Goal: Register for event/course

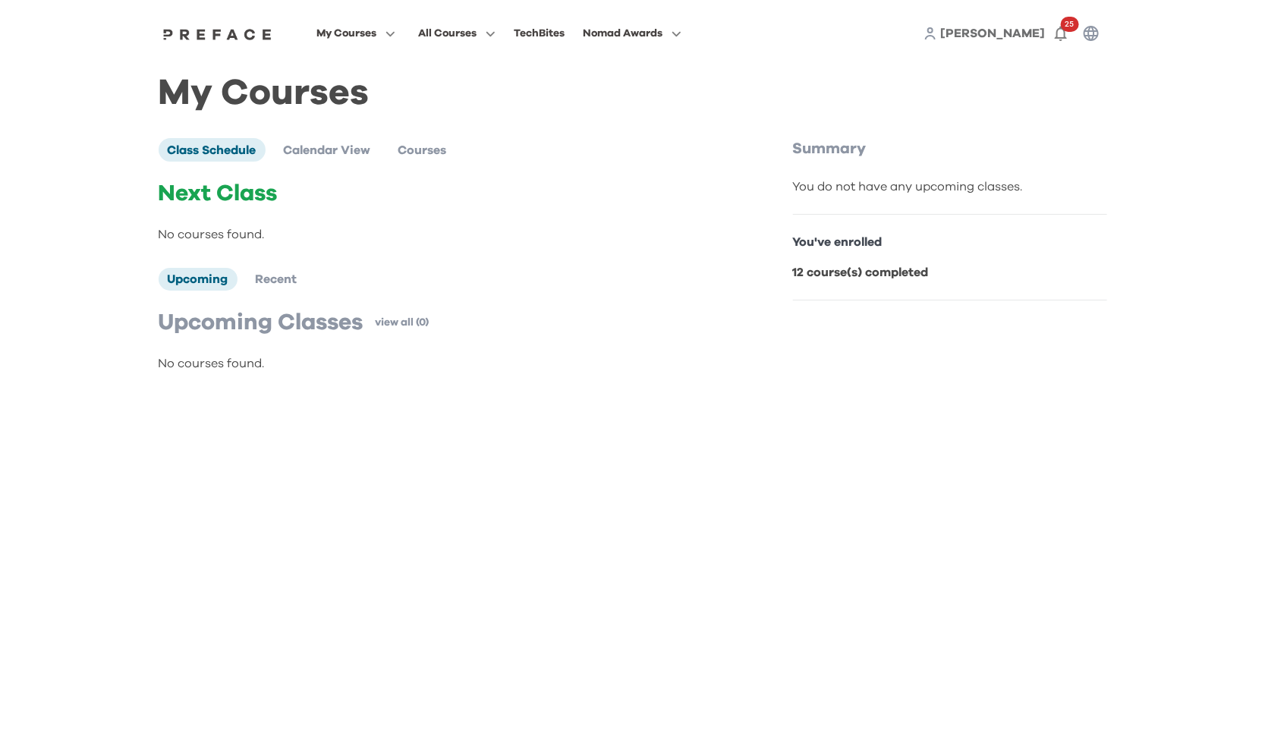
click at [434, 206] on div "Next Class No courses found." at bounding box center [444, 212] width 571 height 64
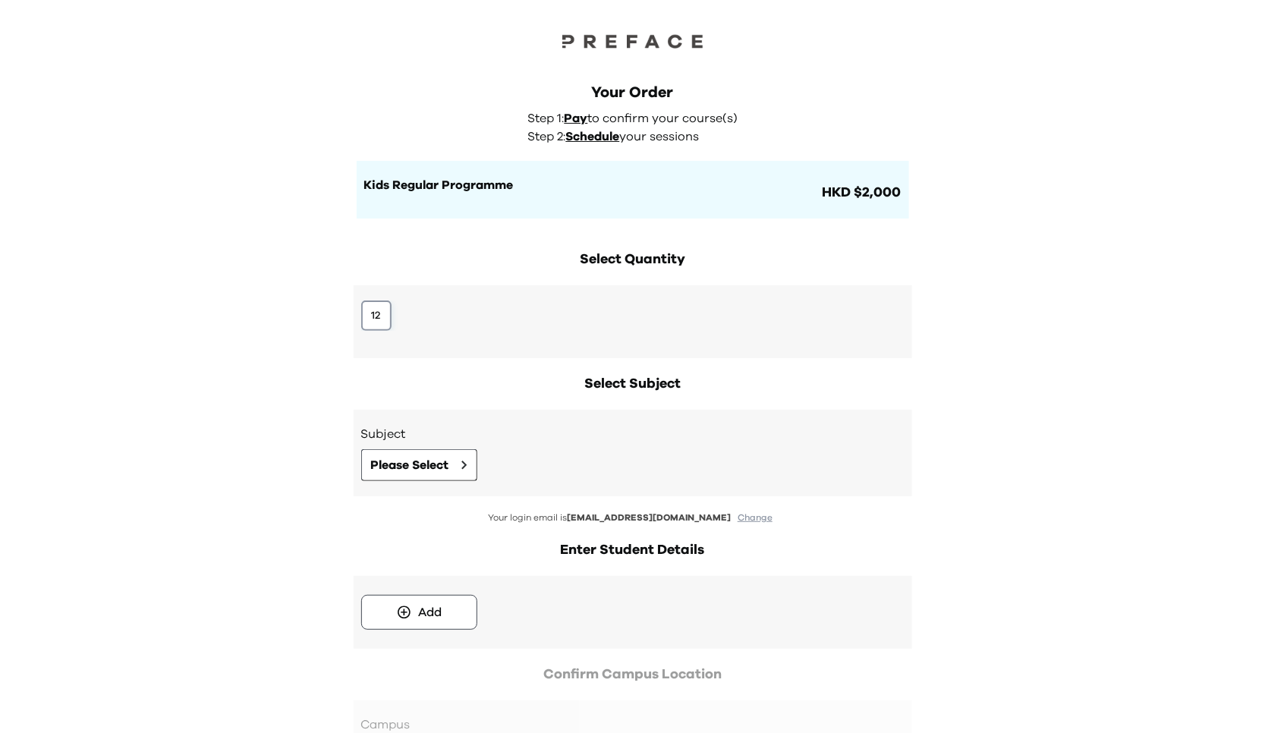
click at [378, 316] on button "12" at bounding box center [376, 315] width 30 height 30
click at [383, 310] on button "12" at bounding box center [376, 315] width 30 height 30
click at [407, 458] on span "Please Select" at bounding box center [410, 465] width 78 height 18
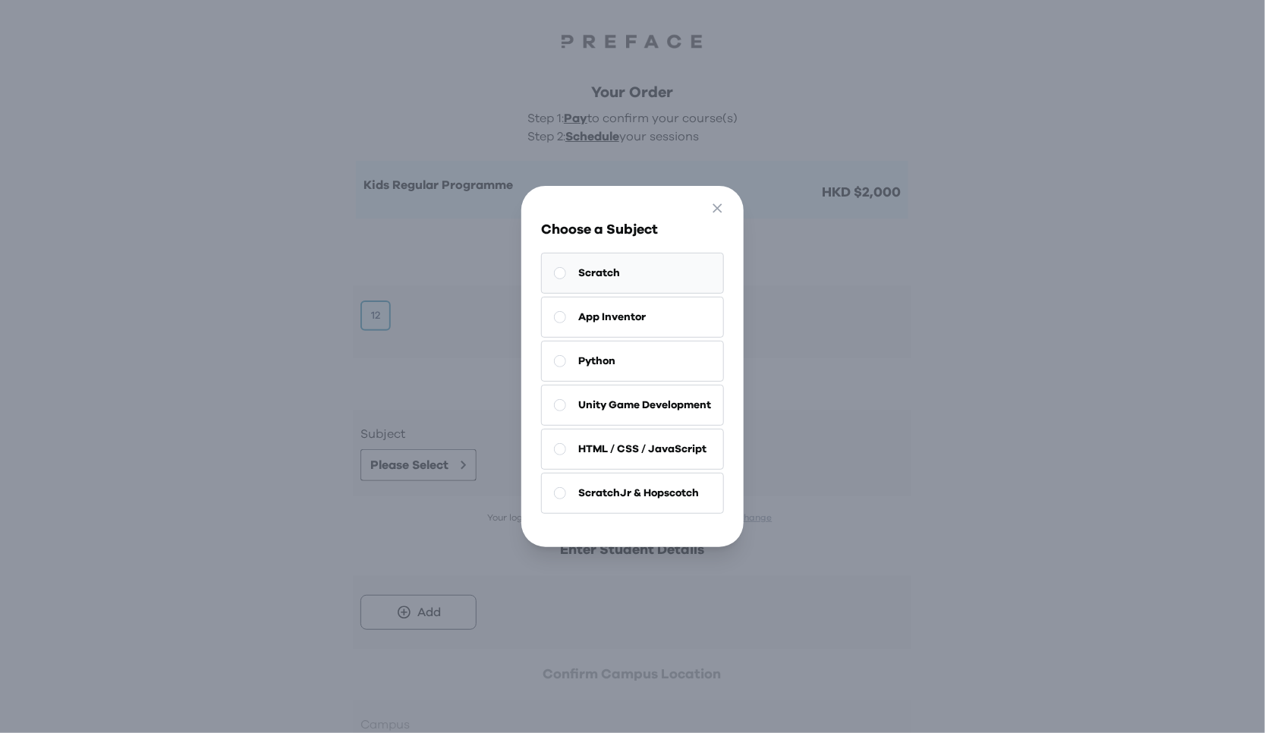
click at [615, 266] on button "Scratch" at bounding box center [632, 273] width 183 height 41
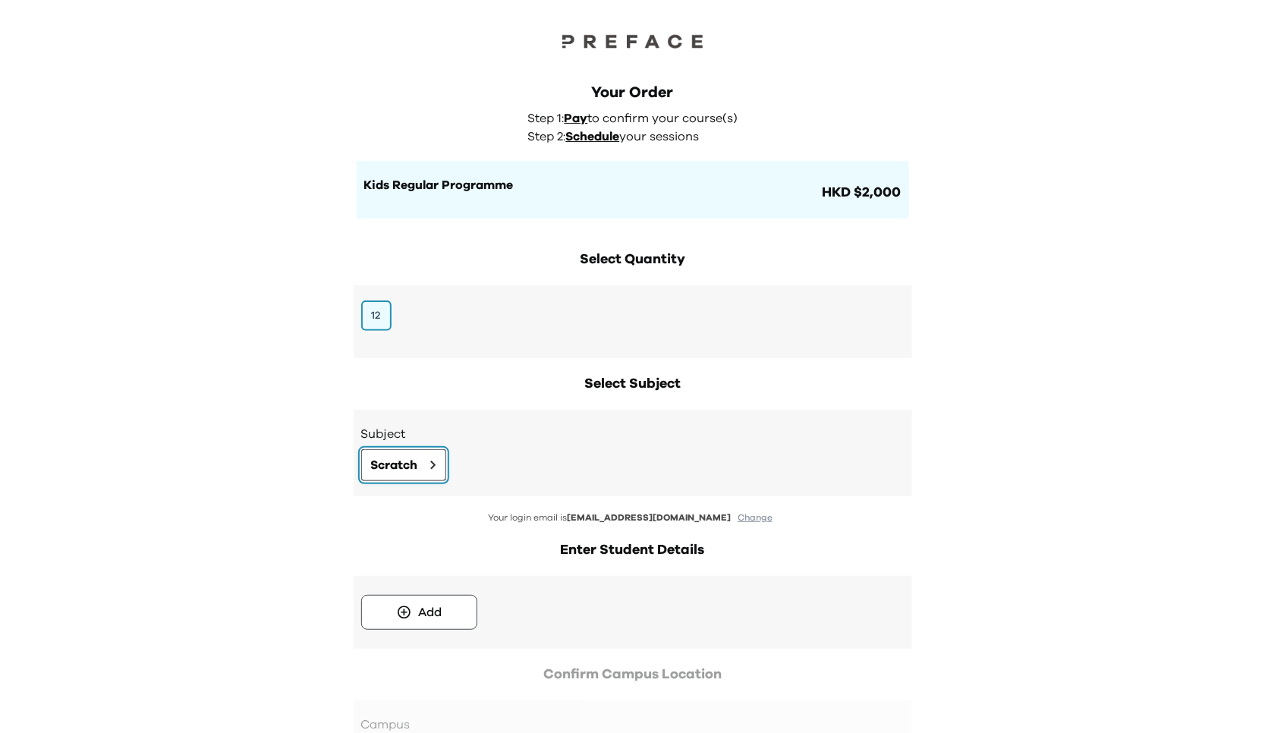
click at [414, 475] on button "Scratch" at bounding box center [403, 465] width 85 height 32
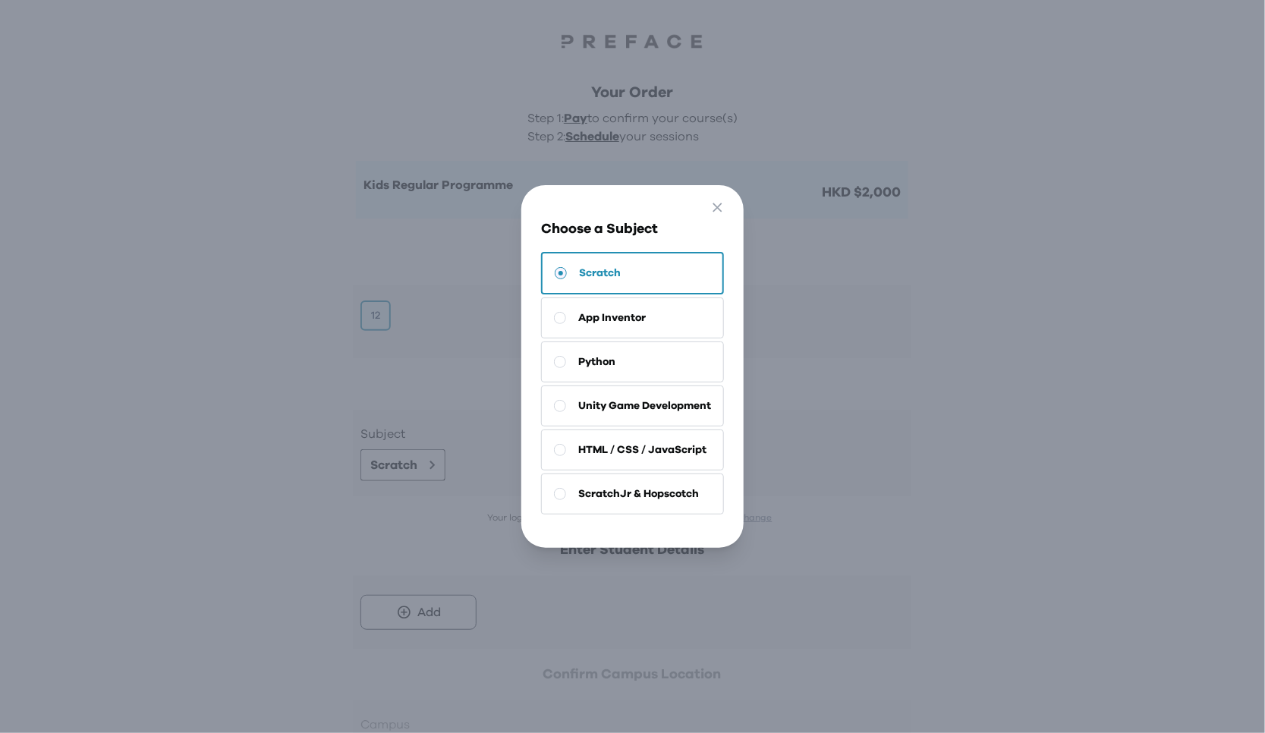
click at [423, 551] on div "Go Back Close Choose a Subject Scratch App Inventor Python Unity Game Developme…" at bounding box center [632, 366] width 1265 height 733
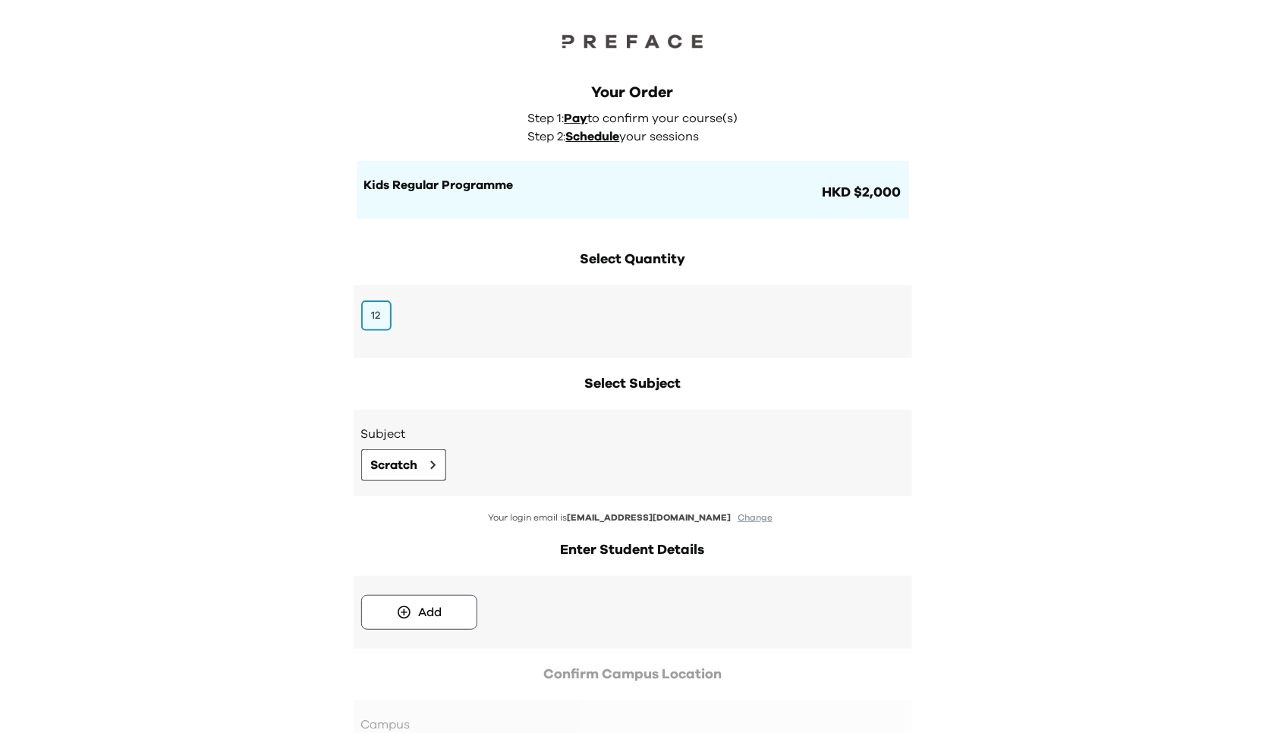
click at [406, 627] on div "Go Back Close Choose a Subject Scratch App Inventor Python Unity Game Developme…" at bounding box center [632, 366] width 1265 height 733
click at [407, 611] on icon at bounding box center [404, 612] width 16 height 15
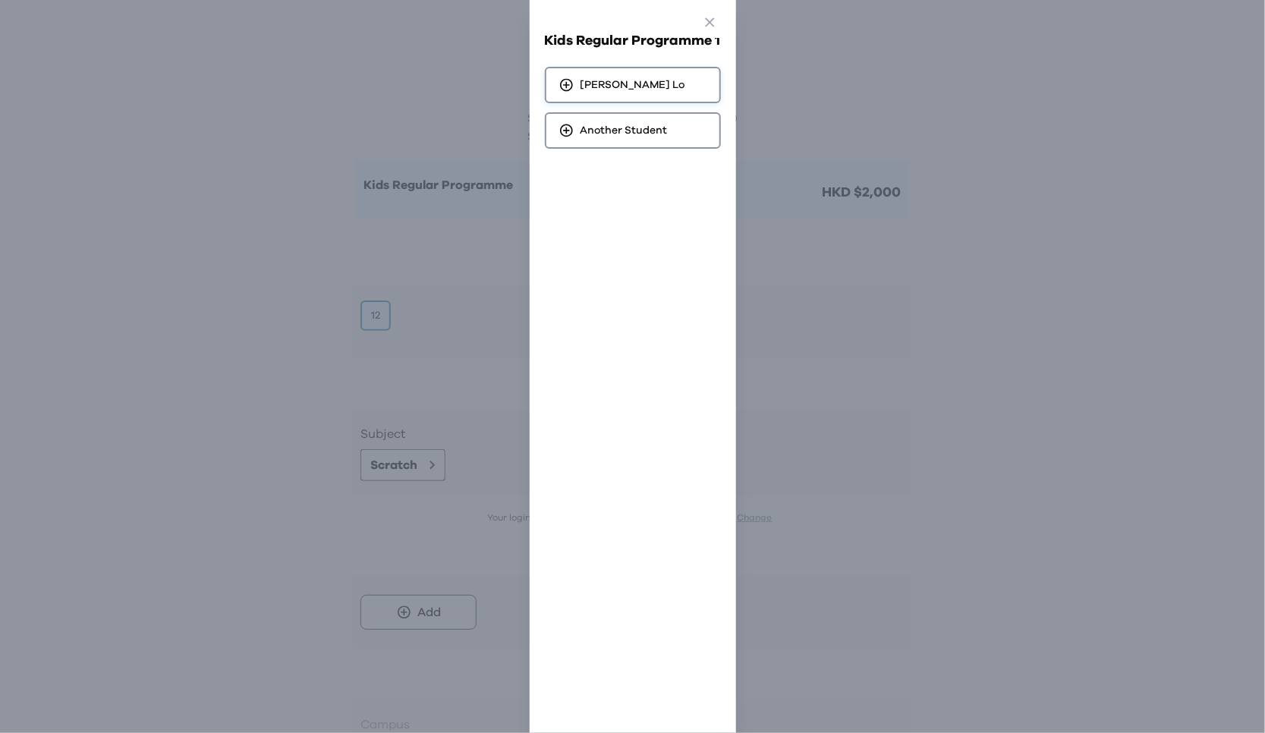
click at [605, 85] on span "Tristan Lo" at bounding box center [632, 84] width 105 height 15
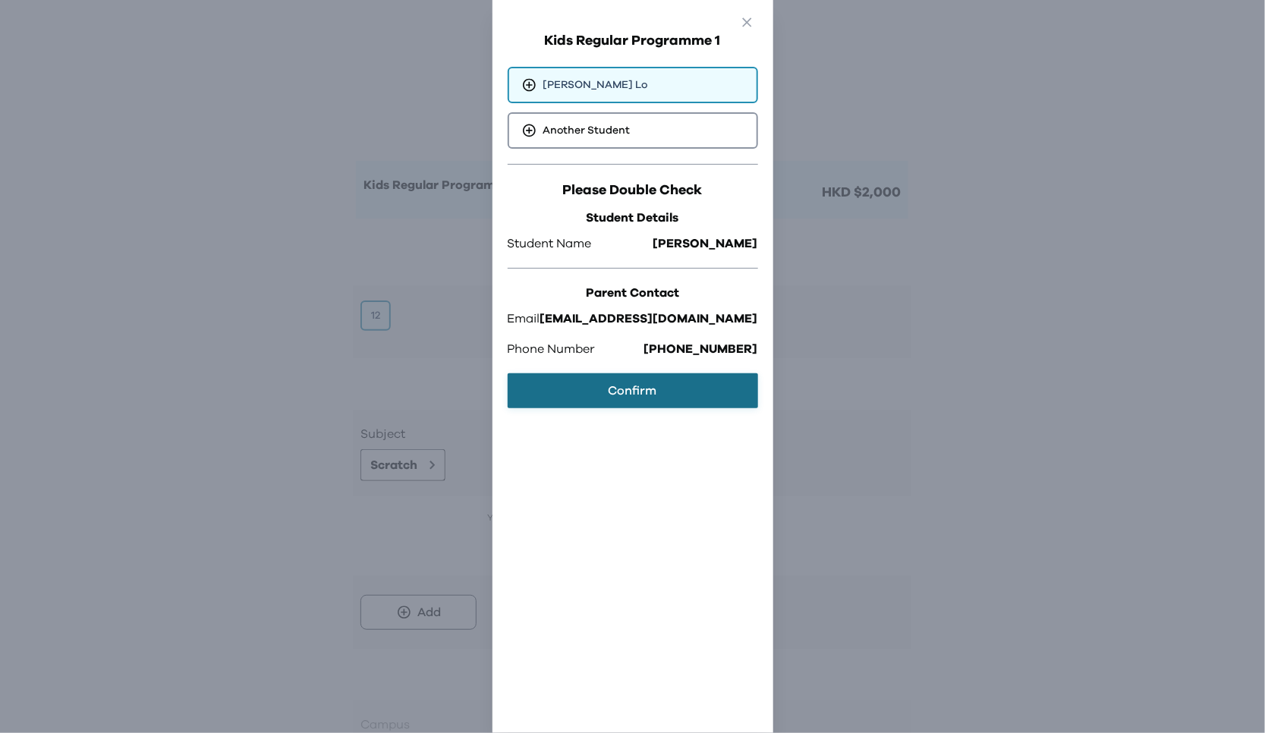
click at [637, 391] on button "Confirm" at bounding box center [633, 390] width 250 height 35
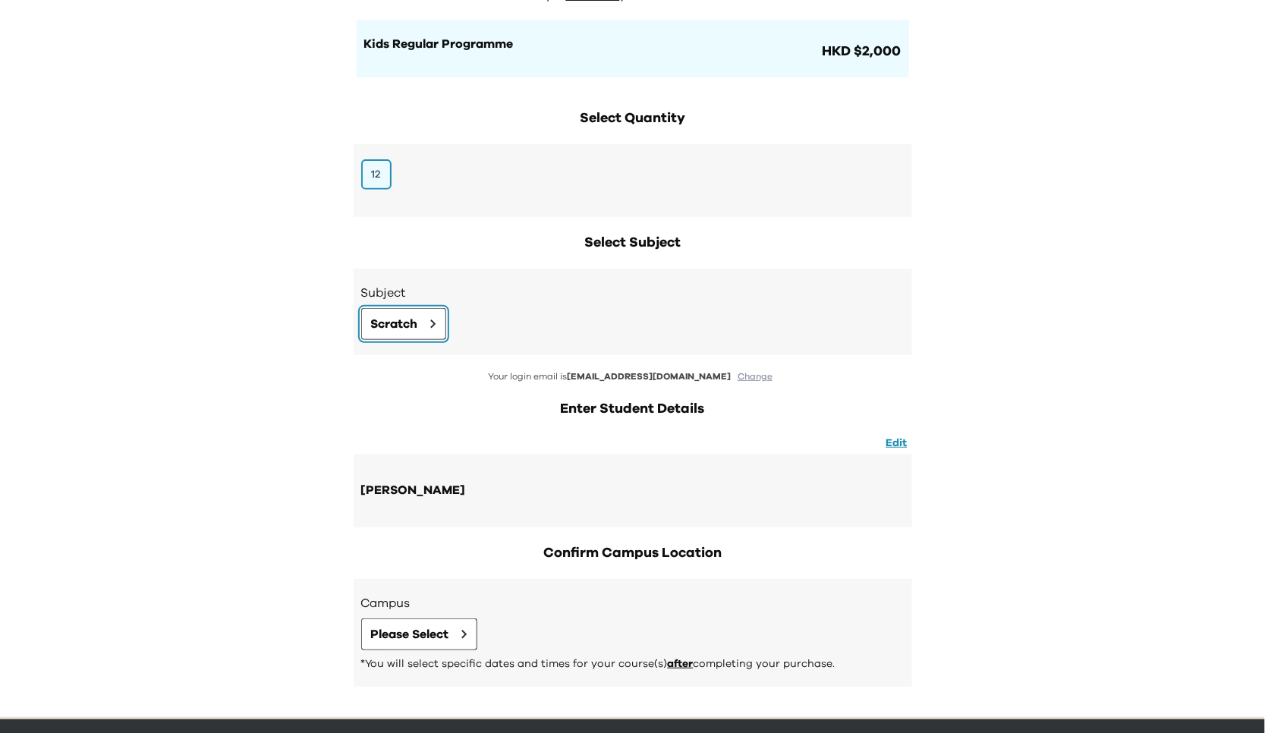
scroll to position [188, 0]
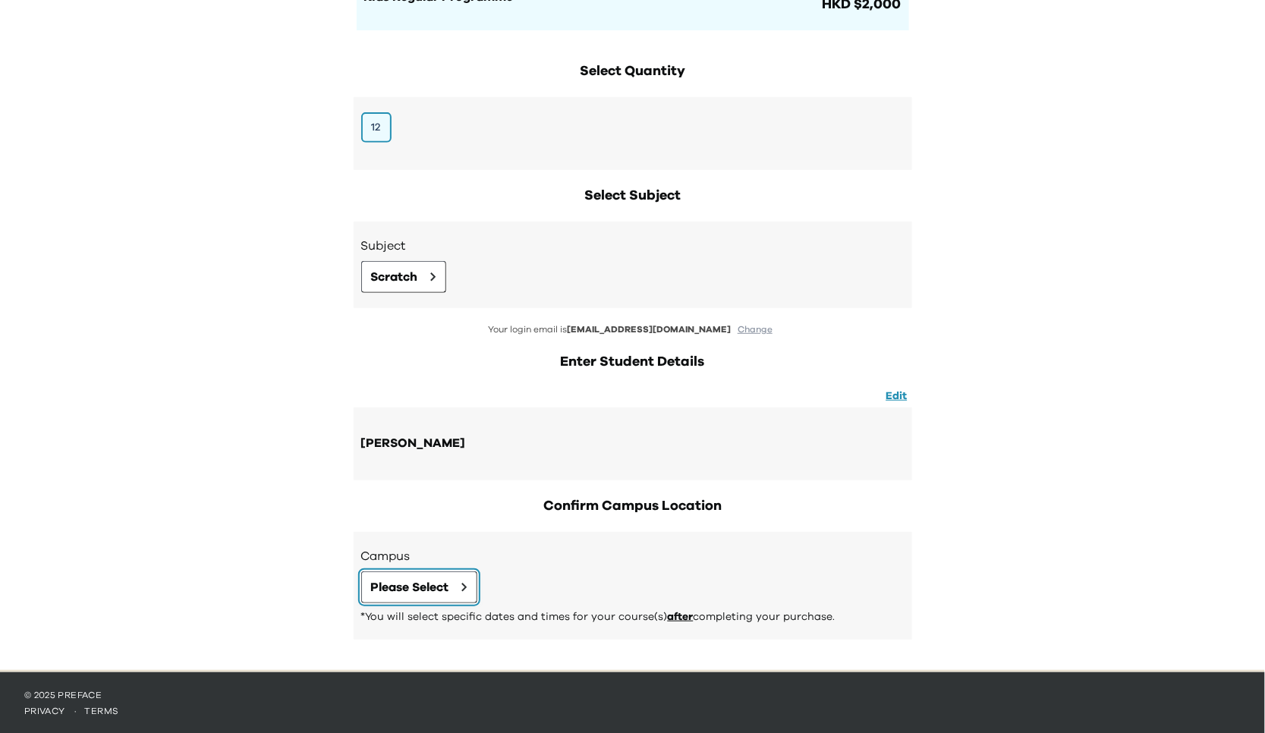
click at [447, 580] on span "Please Select" at bounding box center [410, 587] width 78 height 18
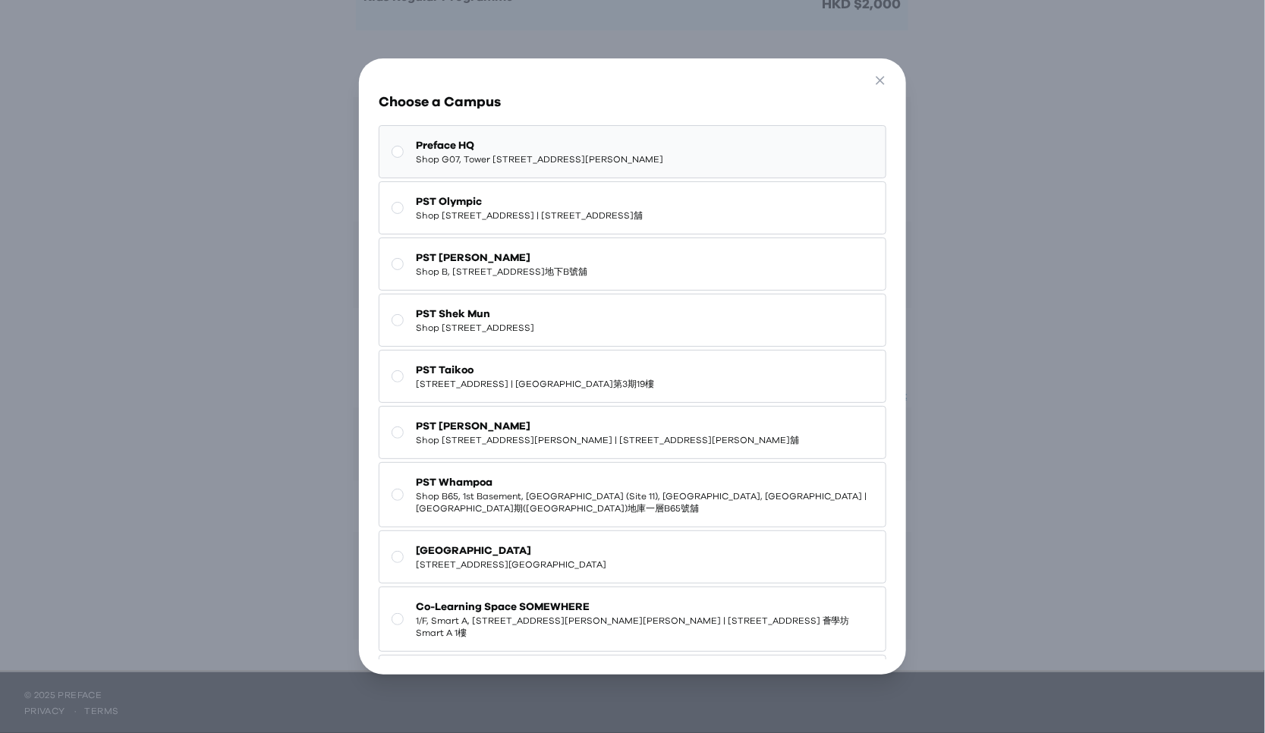
click at [505, 149] on span "Preface HQ" at bounding box center [539, 145] width 247 height 15
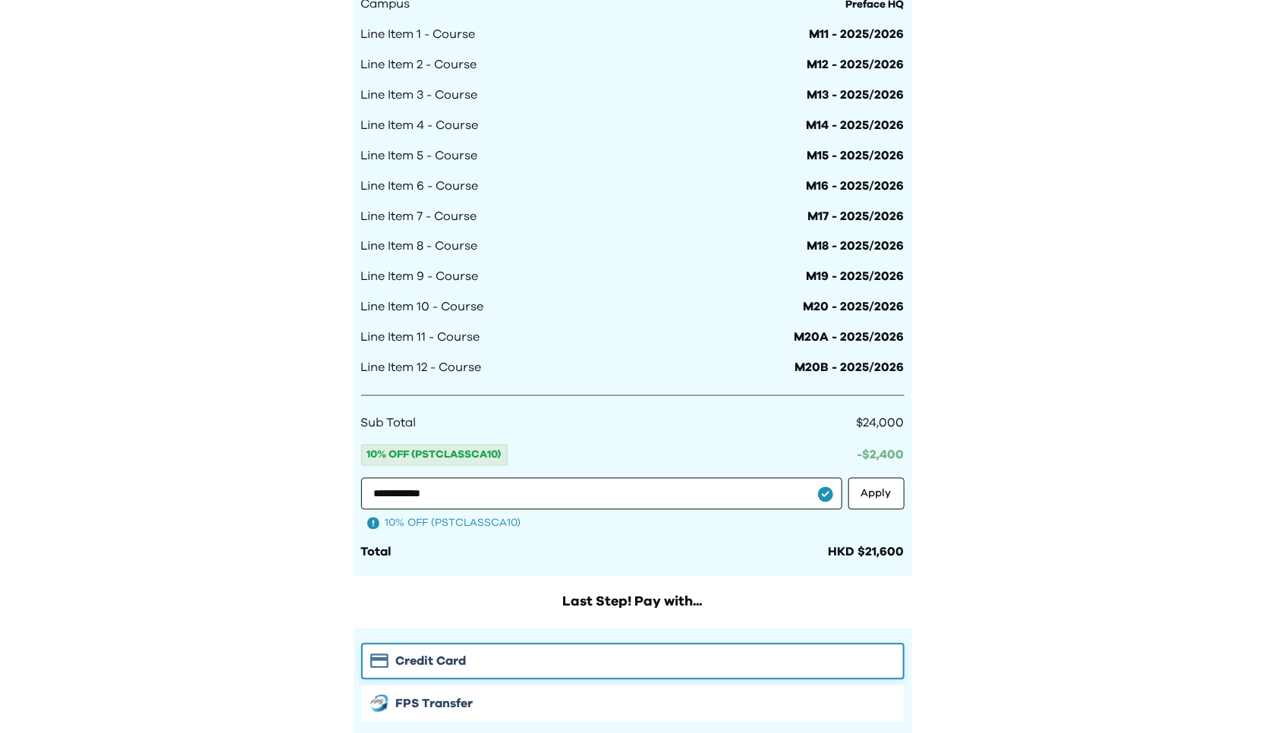
scroll to position [1181, 0]
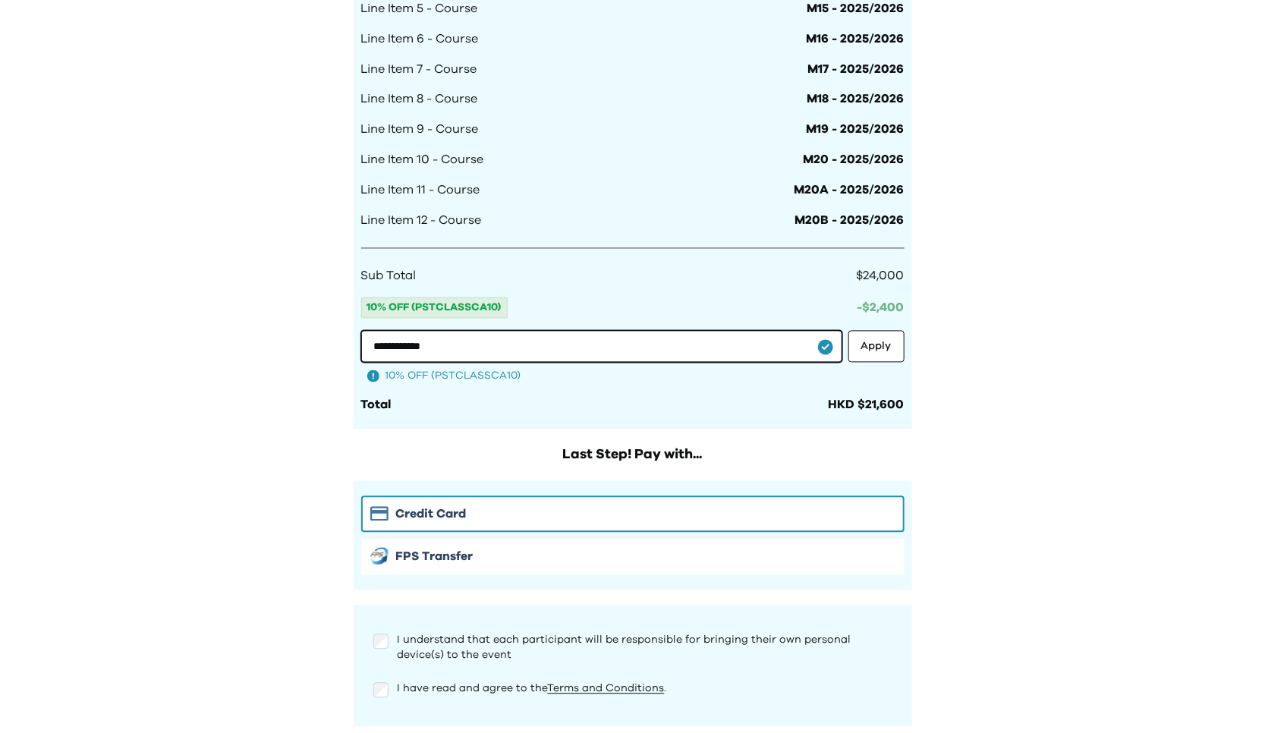
click at [453, 352] on input "**********" at bounding box center [601, 347] width 481 height 32
type input "**********"
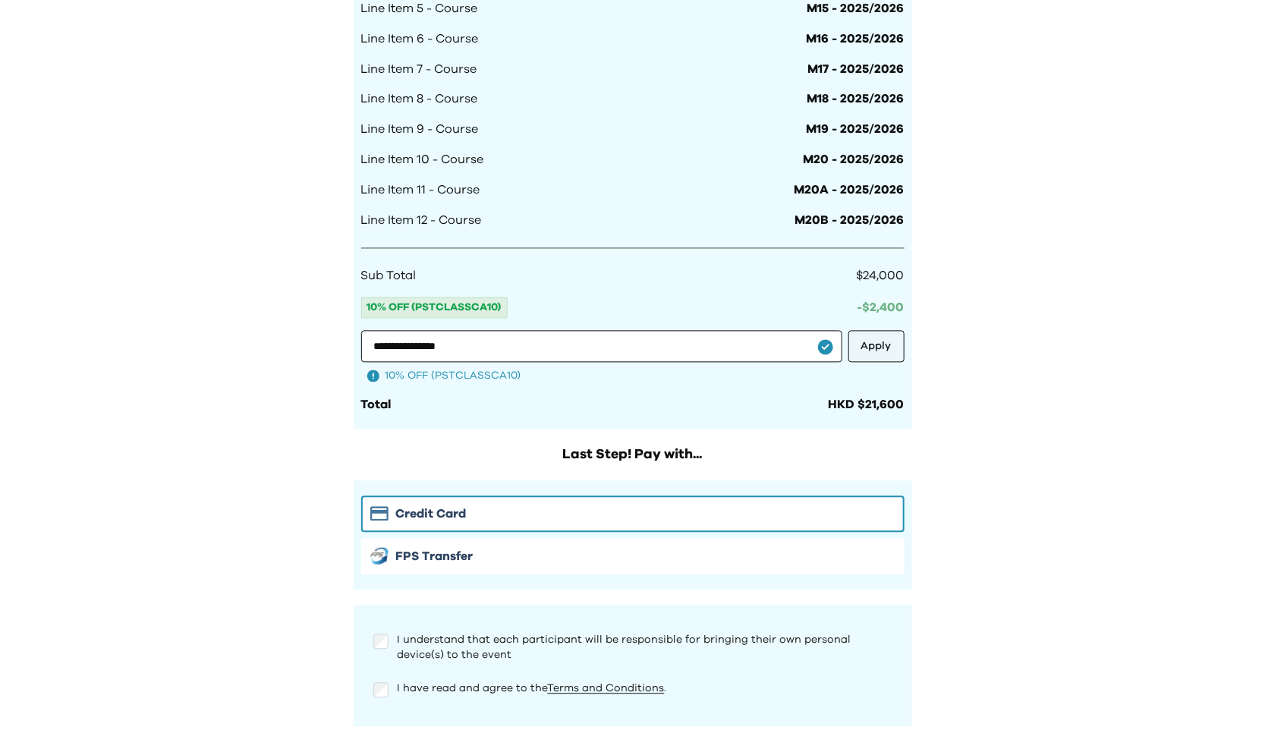
click at [882, 344] on button "Apply" at bounding box center [876, 347] width 56 height 32
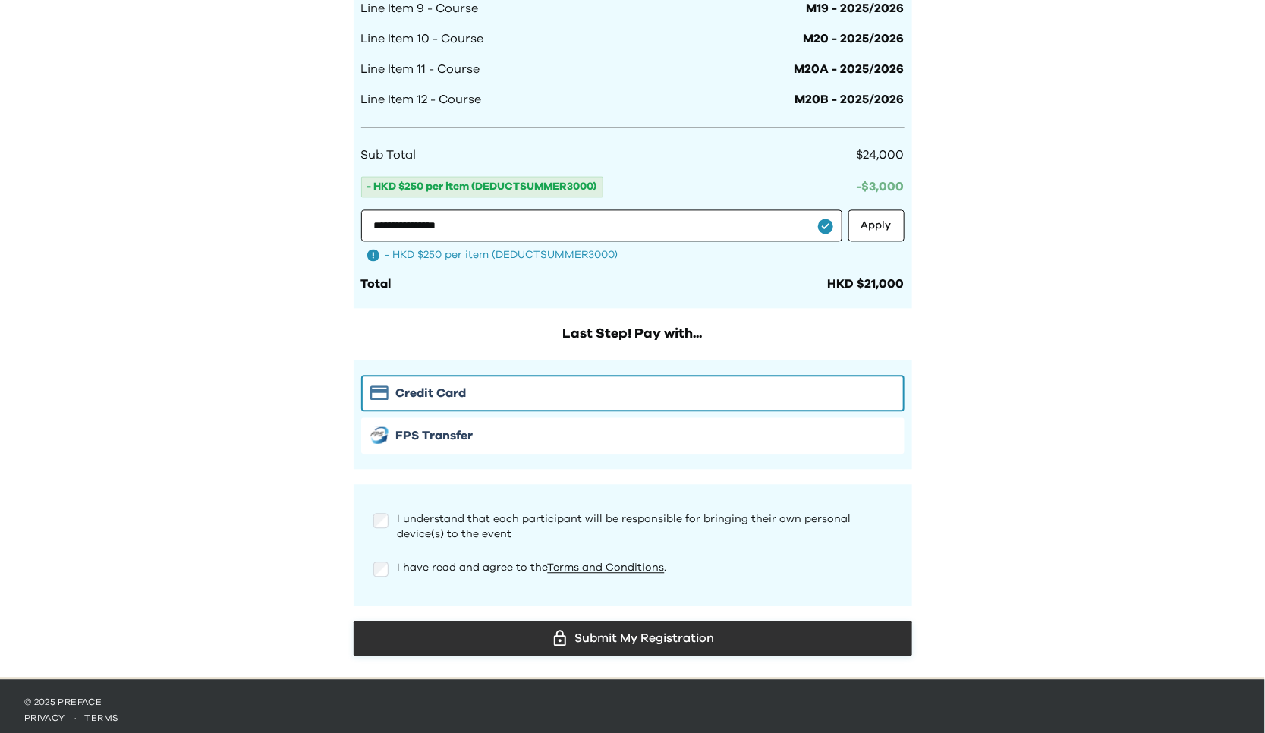
click at [483, 627] on div "Submit My Registration" at bounding box center [633, 638] width 534 height 23
